Goal: Complete application form

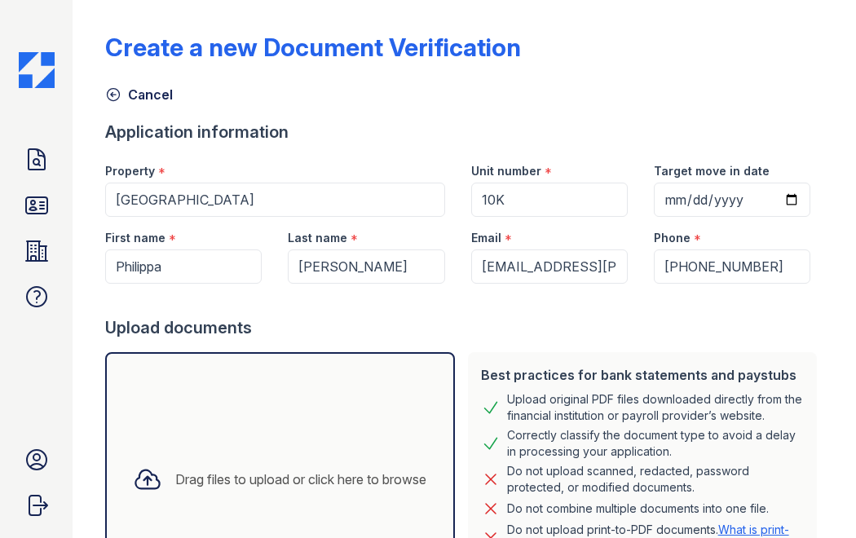
select select "bank_statement"
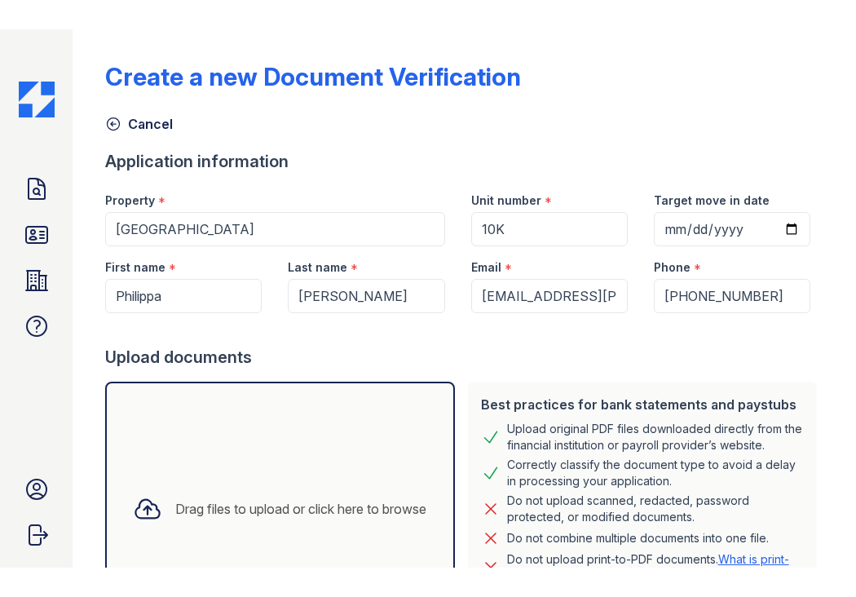
scroll to position [214, 0]
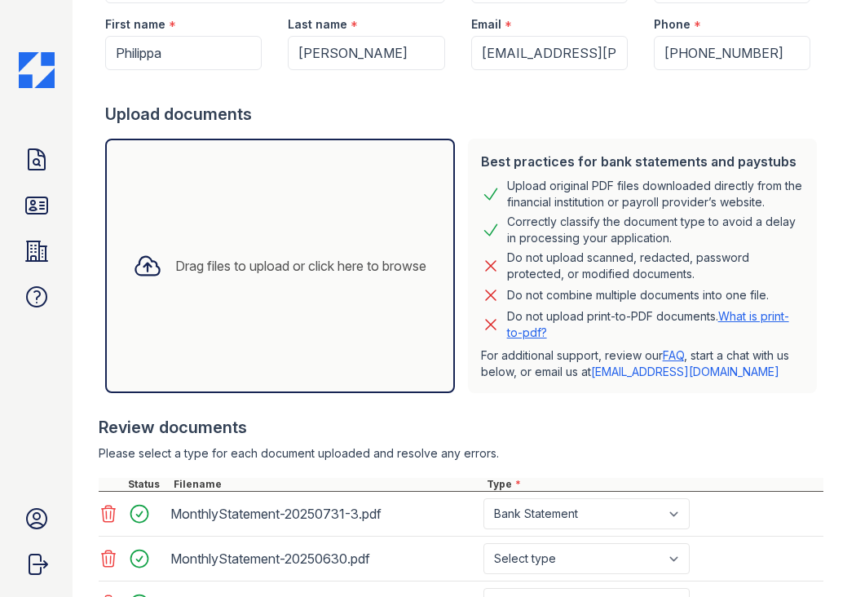
click at [781, 456] on div "Please select a type for each document uploaded and resolve any errors." at bounding box center [461, 453] width 725 height 16
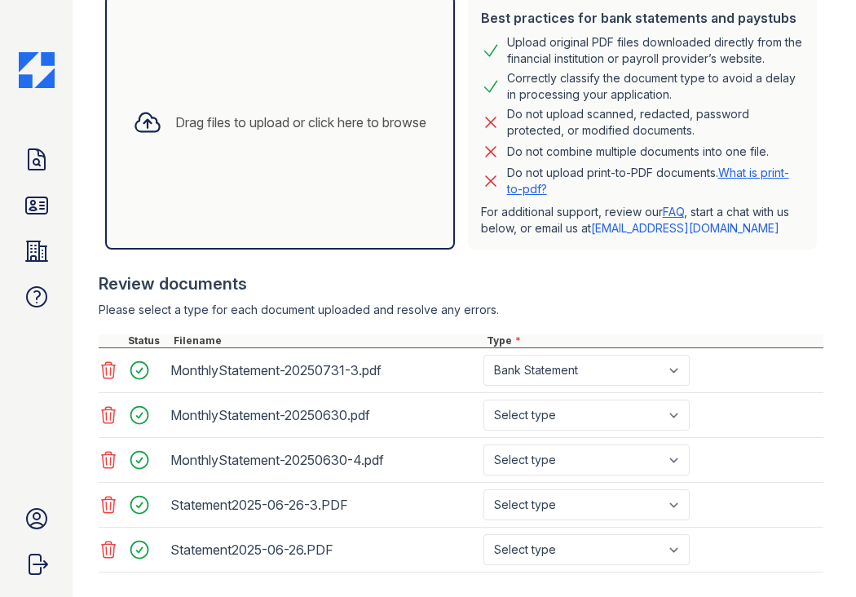
scroll to position [405, 0]
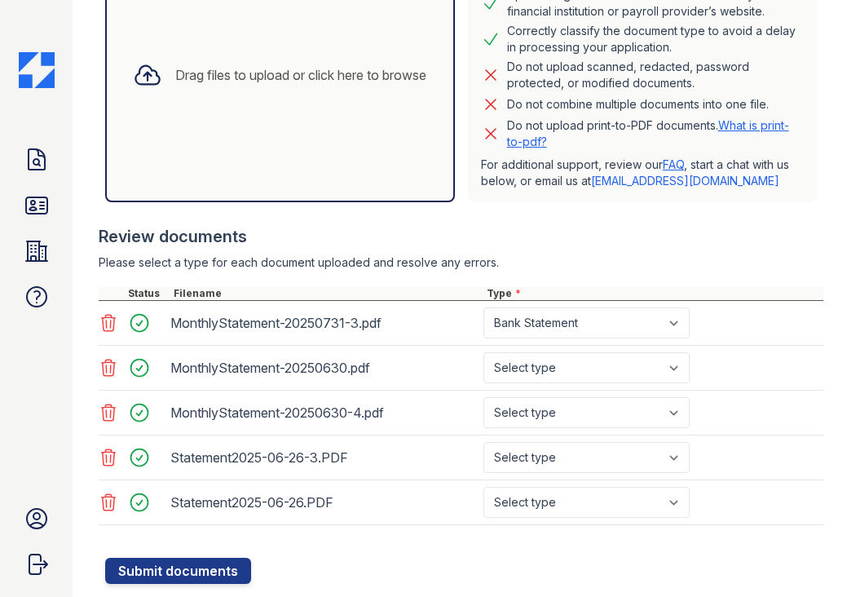
click at [108, 328] on icon at bounding box center [109, 323] width 20 height 20
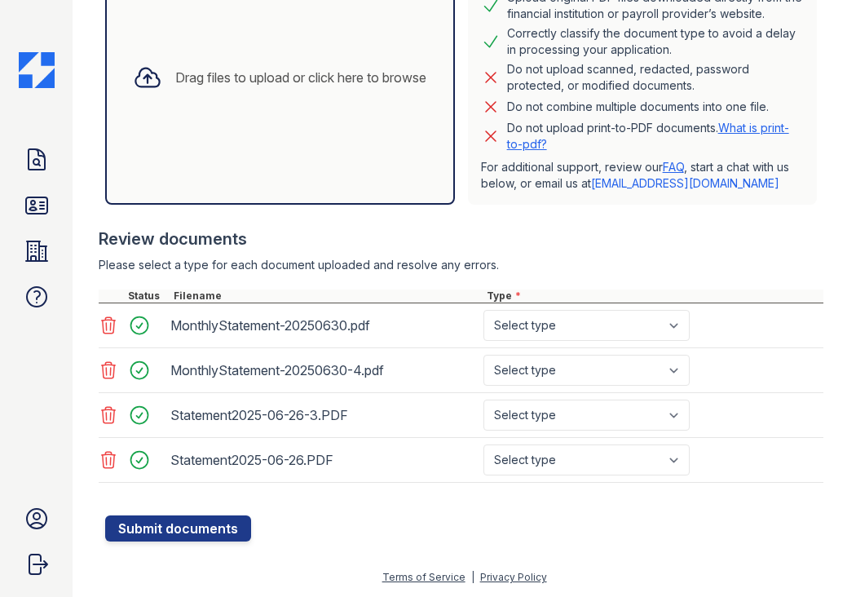
click at [108, 328] on icon at bounding box center [109, 326] width 20 height 20
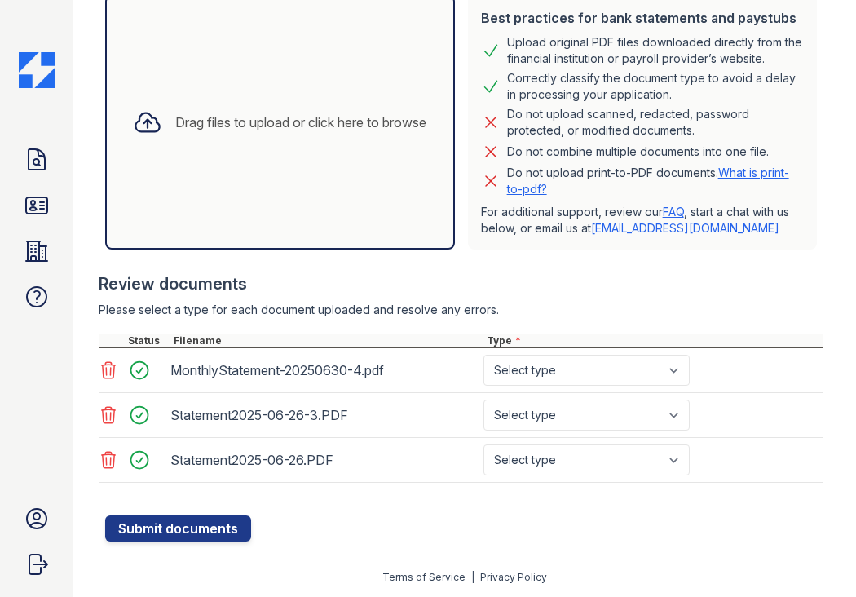
scroll to position [358, 0]
click at [108, 328] on div at bounding box center [461, 326] width 725 height 16
click at [116, 369] on icon at bounding box center [109, 371] width 20 height 20
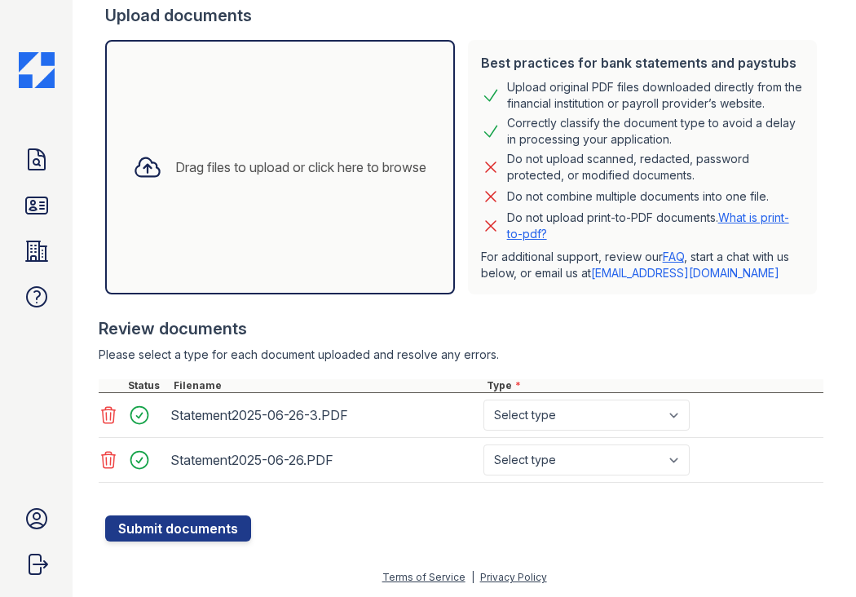
click at [116, 414] on icon at bounding box center [109, 415] width 20 height 20
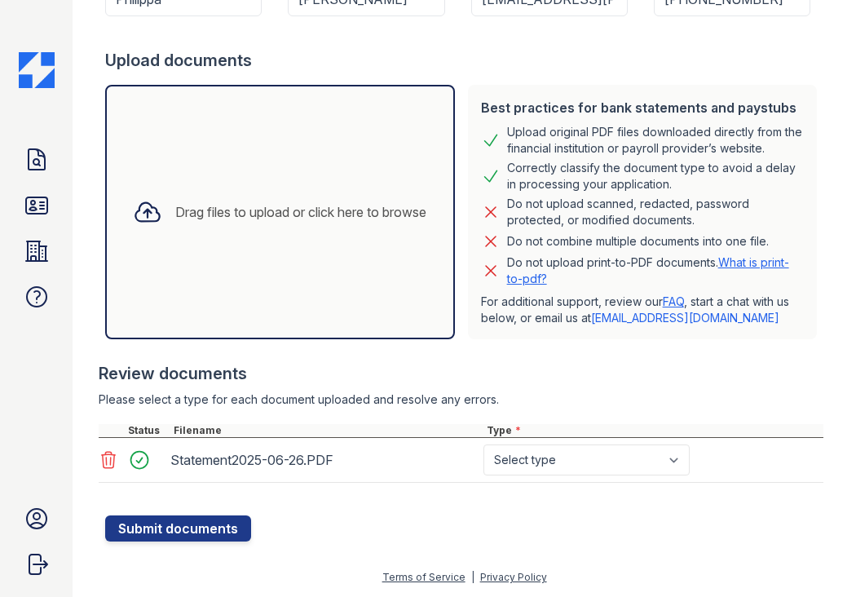
click at [113, 458] on icon at bounding box center [109, 460] width 20 height 20
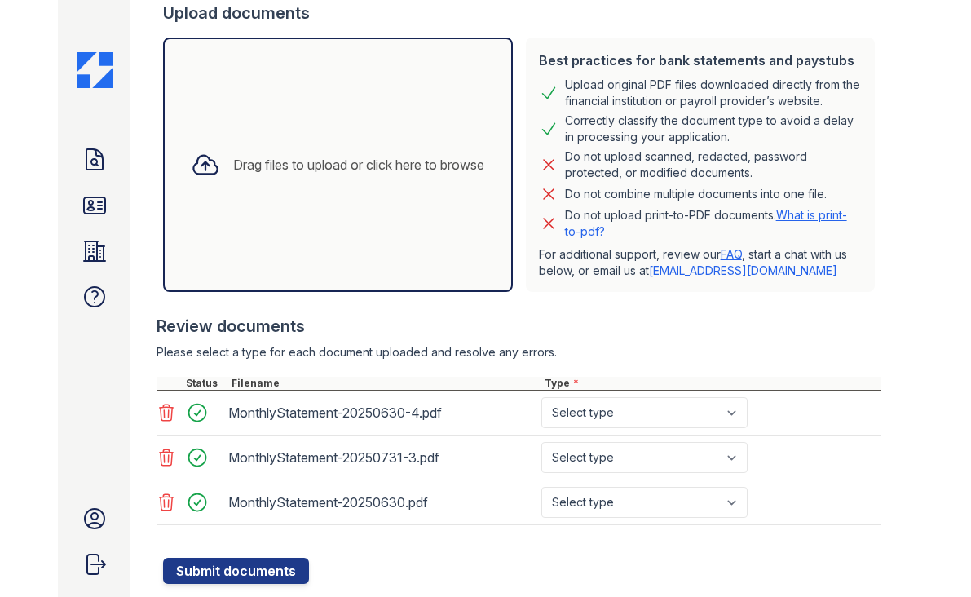
scroll to position [319, 0]
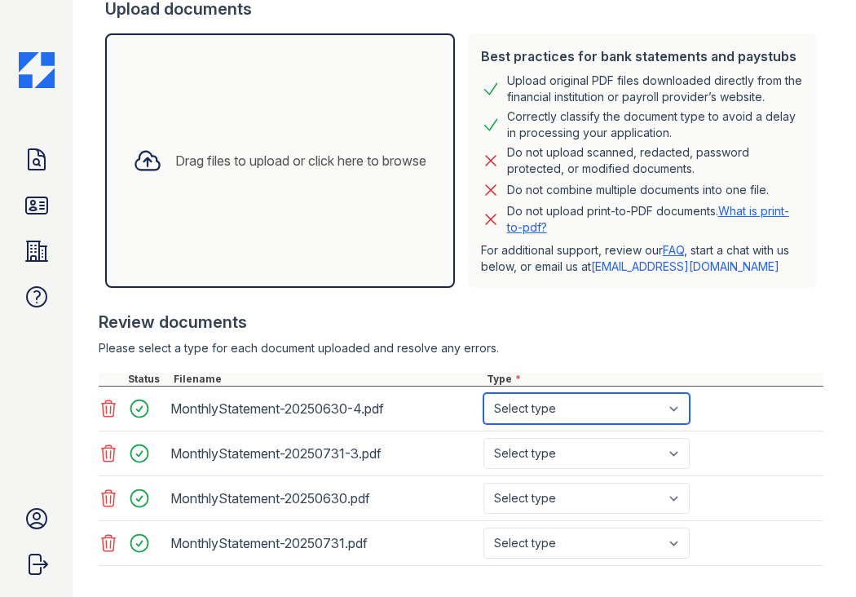
select select "bank_statement"
click option "Bank Statement" at bounding box center [0, 0] width 0 height 0
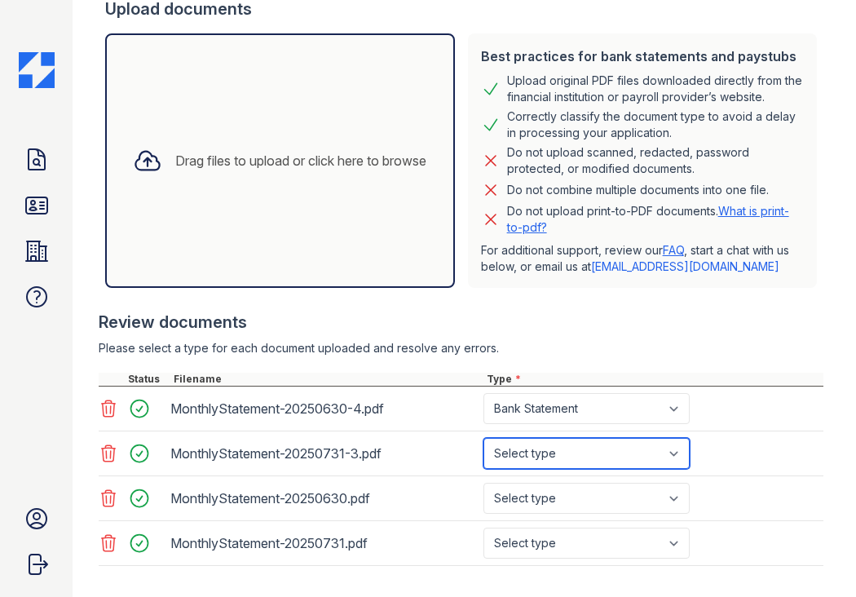
select select "bank_statement"
click option "Bank Statement" at bounding box center [0, 0] width 0 height 0
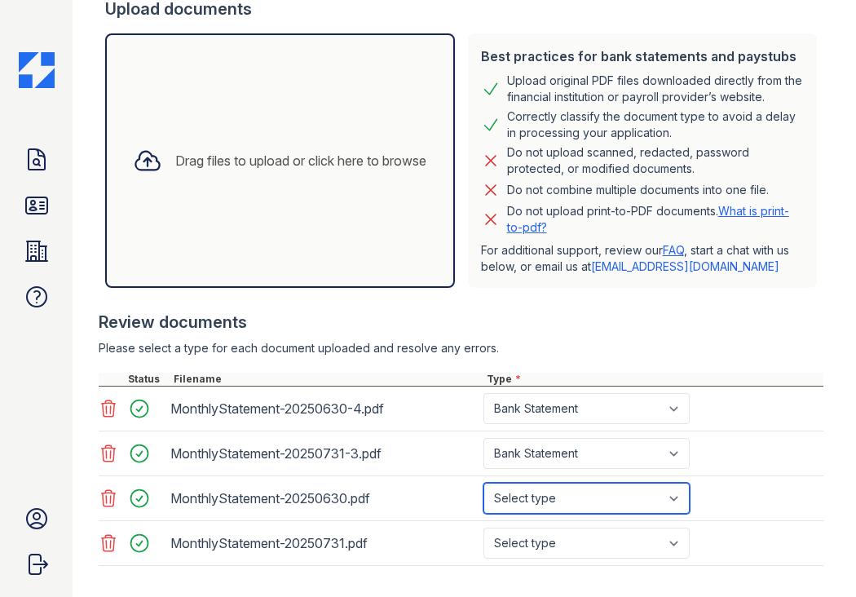
click at [484, 483] on select "Select type Paystub Bank Statement Offer Letter Tax Documents Benefit Award Let…" at bounding box center [587, 498] width 206 height 31
select select "bank_statement"
click option "Bank Statement" at bounding box center [0, 0] width 0 height 0
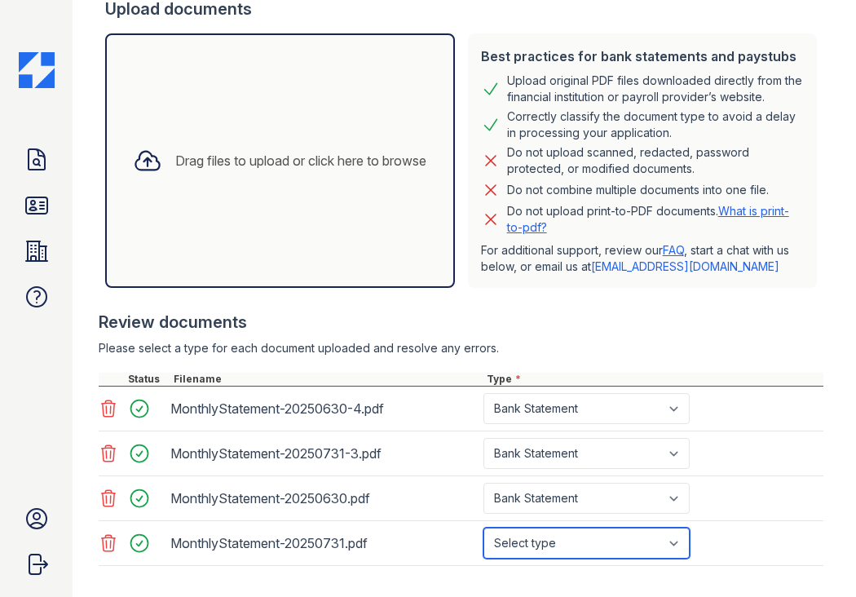
click at [484, 528] on select "Select type Paystub Bank Statement Offer Letter Tax Documents Benefit Award Let…" at bounding box center [587, 543] width 206 height 31
select select "bank_statement"
click option "Bank Statement" at bounding box center [0, 0] width 0 height 0
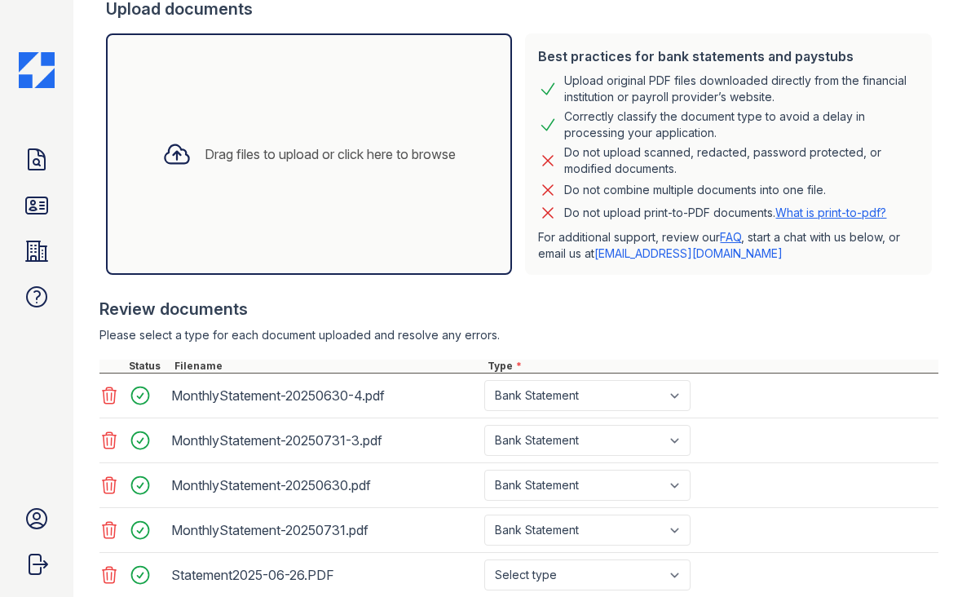
click at [856, 456] on main "Create a new Document Verification Cancel Application information Property * [G…" at bounding box center [522, 298] width 898 height 597
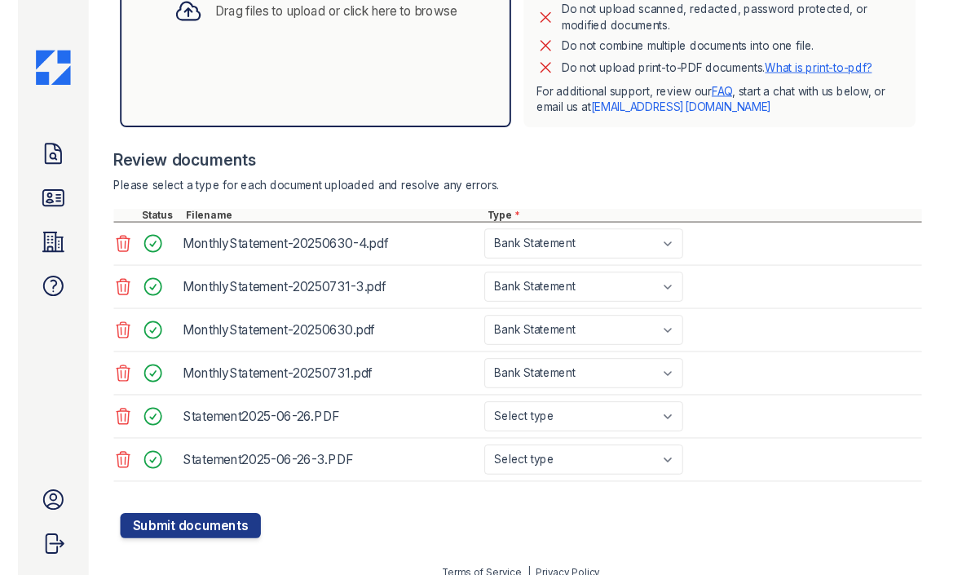
scroll to position [480, 0]
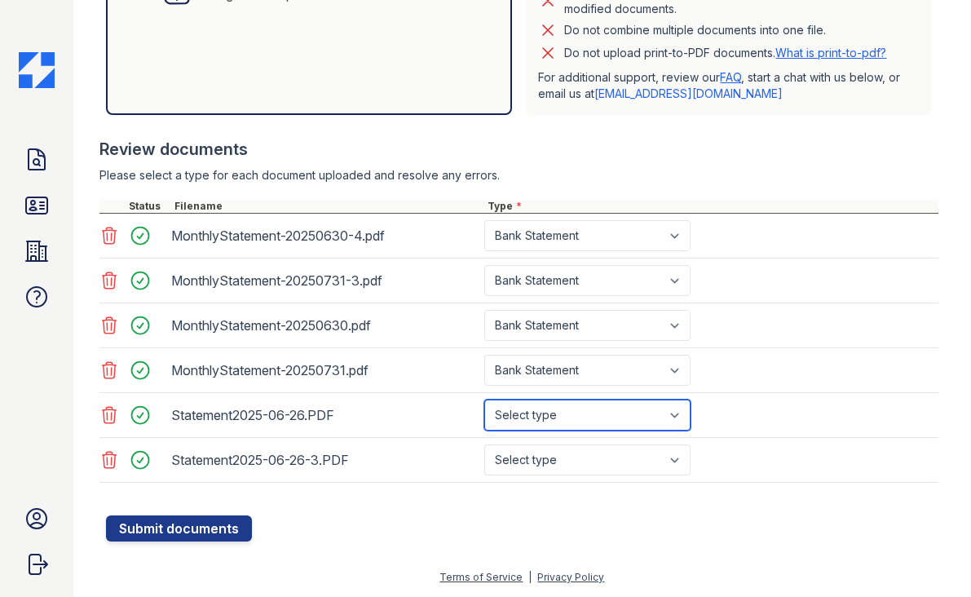
select select "other"
click option "Other" at bounding box center [0, 0] width 0 height 0
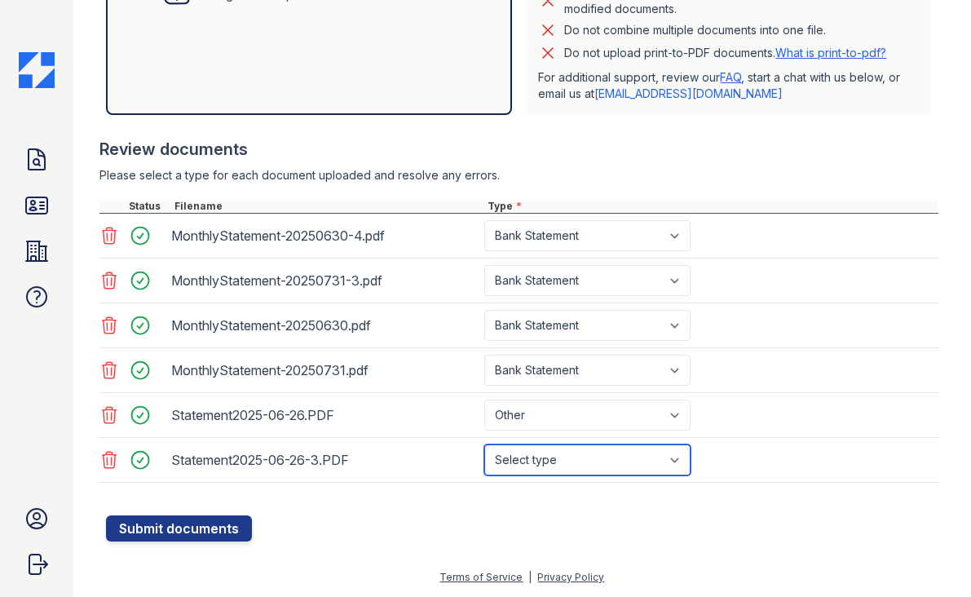
click at [485, 445] on select "Select type Paystub Bank Statement Offer Letter Tax Documents Benefit Award Let…" at bounding box center [588, 460] width 206 height 31
select select "other"
click option "Other" at bounding box center [0, 0] width 0 height 0
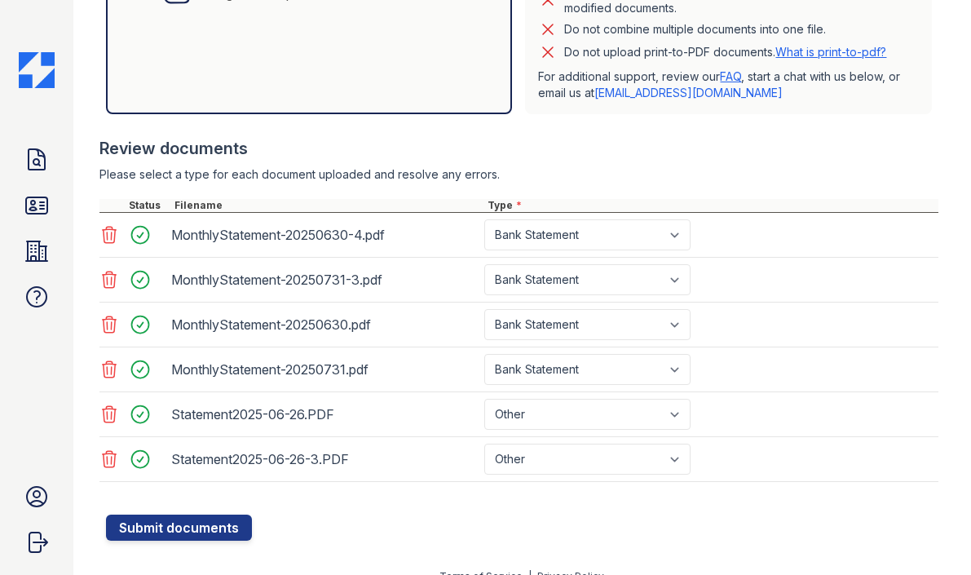
click at [856, 140] on div "Review documents" at bounding box center [519, 148] width 839 height 23
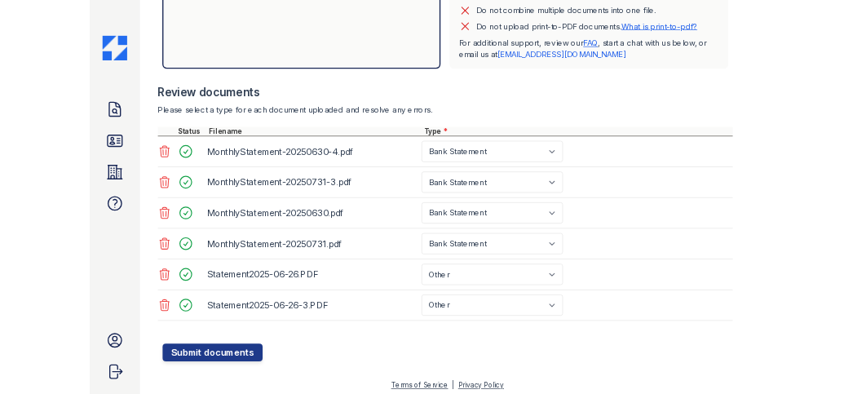
scroll to position [502, 0]
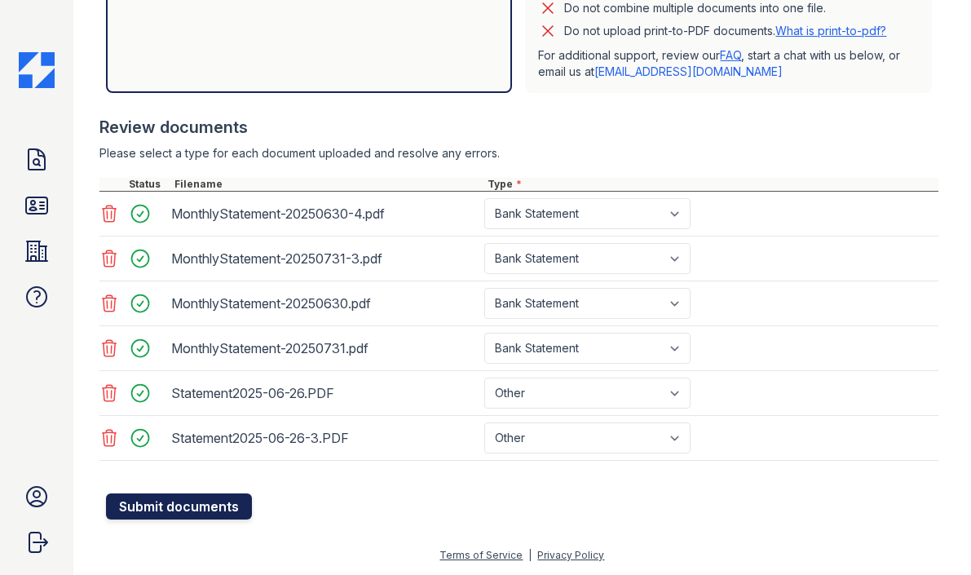
click at [209, 507] on button "Submit documents" at bounding box center [179, 506] width 146 height 26
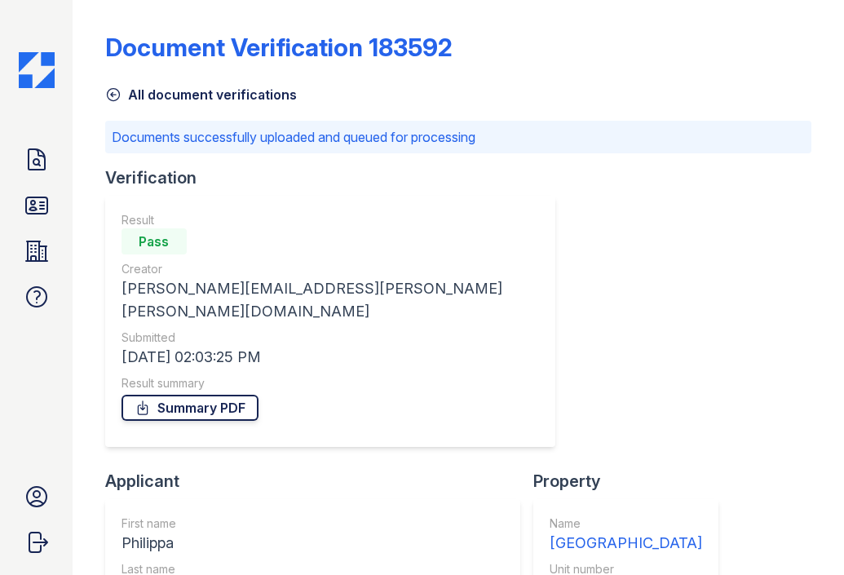
click at [216, 395] on link "Summary PDF" at bounding box center [190, 408] width 137 height 26
